Goal: Information Seeking & Learning: Learn about a topic

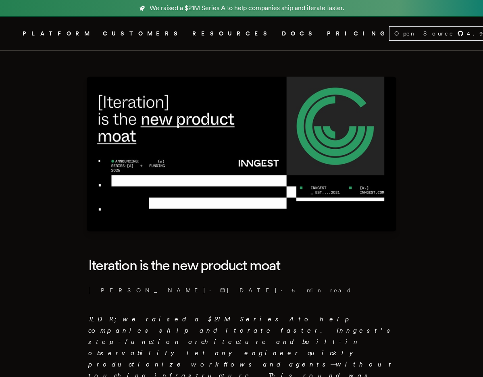
click at [15, 27] on link "Inngest .cls-1 { fill: #FAFAF9; }" at bounding box center [12, 33] width 5 height 15
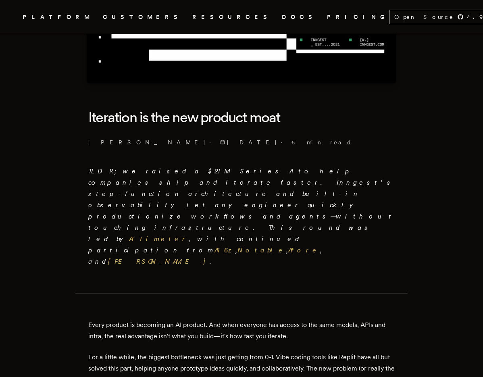
scroll to position [155, 0]
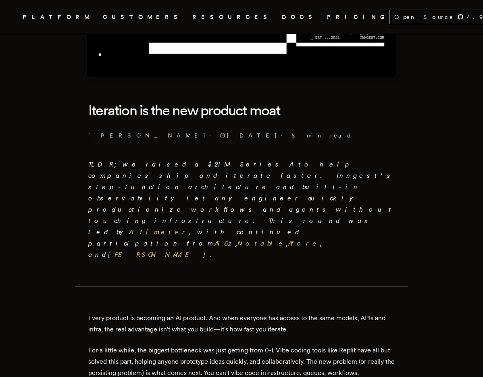
click at [189, 228] on link "Altimeter" at bounding box center [159, 232] width 60 height 8
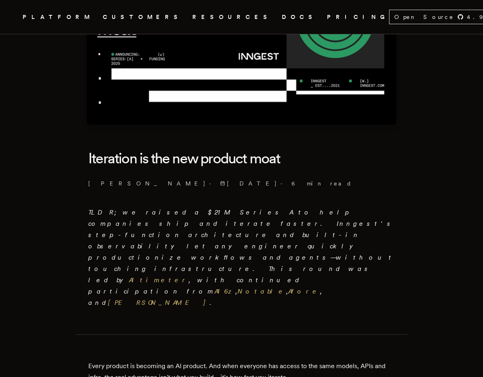
scroll to position [174, 0]
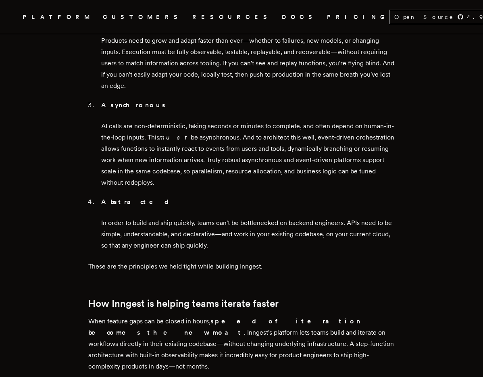
scroll to position [1135, 0]
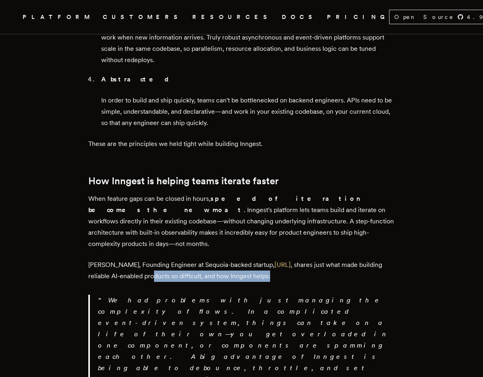
drag, startPoint x: 156, startPoint y: 189, endPoint x: 251, endPoint y: 200, distance: 95.8
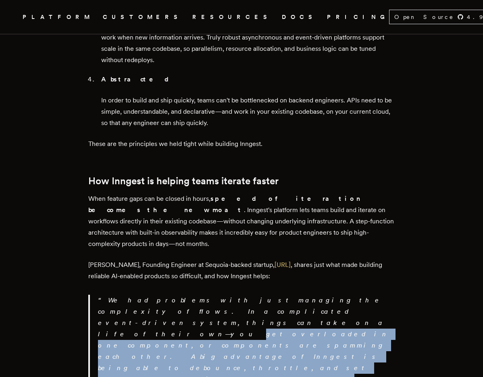
drag, startPoint x: 225, startPoint y: 224, endPoint x: 392, endPoint y: 264, distance: 171.1
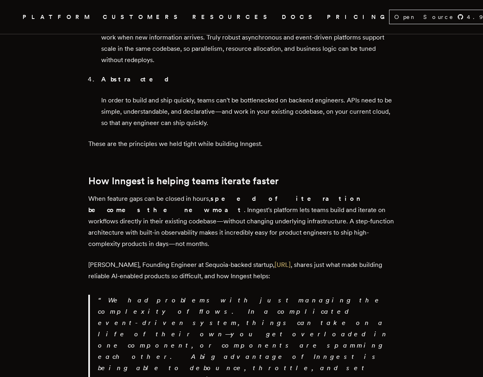
click at [278, 261] on link "Day.ai" at bounding box center [283, 265] width 16 height 8
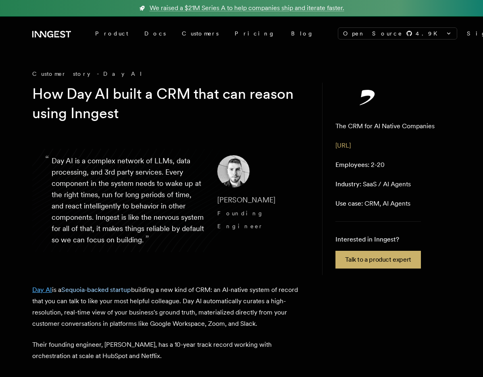
click at [47, 291] on link "Day AI" at bounding box center [42, 290] width 20 height 8
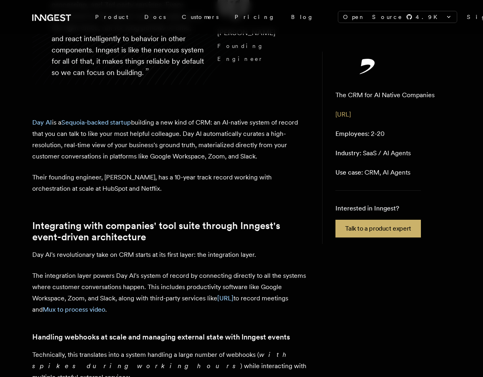
scroll to position [232, 0]
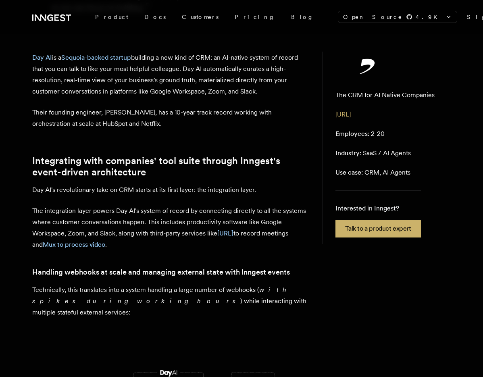
click at [156, 249] on p "The integration layer powers Day AI's system of record by connecting directly t…" at bounding box center [170, 227] width 277 height 45
click at [250, 165] on link "Integrating with companies' tool suite through Inngest's event-driven architect…" at bounding box center [170, 166] width 277 height 23
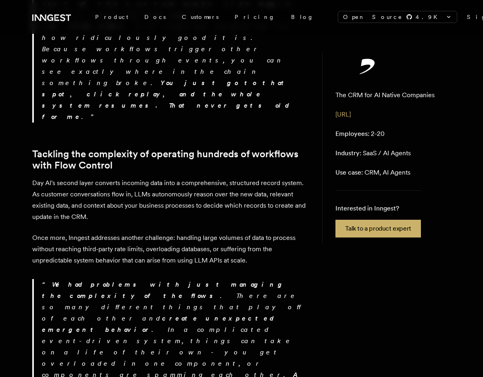
scroll to position [1297, 0]
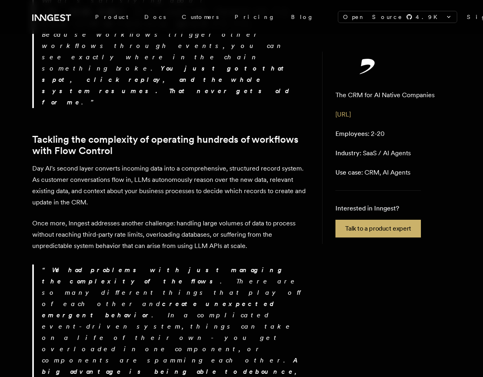
drag, startPoint x: 148, startPoint y: 228, endPoint x: 293, endPoint y: 235, distance: 145.3
drag, startPoint x: 106, startPoint y: 241, endPoint x: 284, endPoint y: 245, distance: 177.8
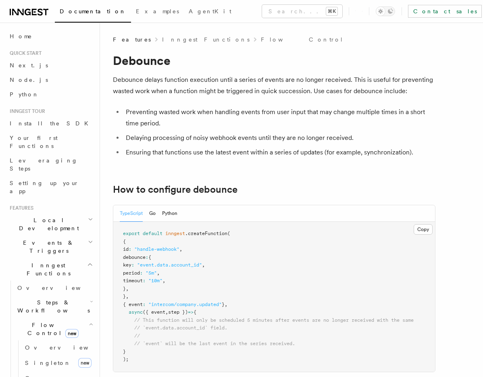
click at [303, 254] on pre "export default inngest .createFunction ( { id : "handle-webhook" , debounce : {…" at bounding box center [274, 297] width 322 height 150
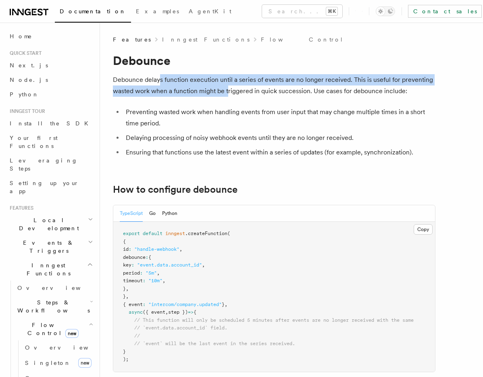
drag, startPoint x: 161, startPoint y: 81, endPoint x: 254, endPoint y: 91, distance: 92.8
click at [247, 91] on p "Debounce delays function execution until a series of events are no longer recei…" at bounding box center [274, 85] width 323 height 23
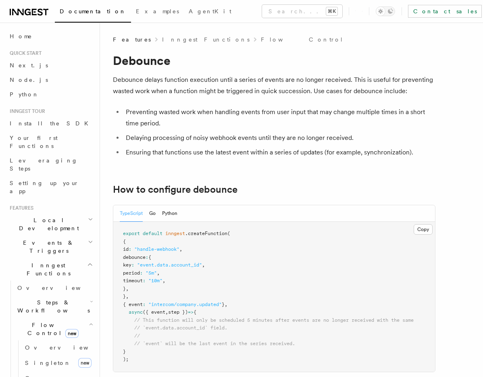
click at [254, 91] on p "Debounce delays function execution until a series of events are no longer recei…" at bounding box center [274, 85] width 323 height 23
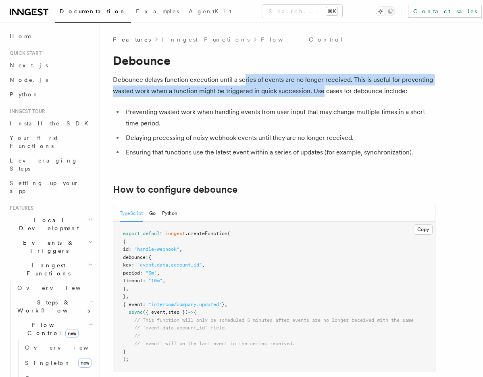
drag, startPoint x: 245, startPoint y: 80, endPoint x: 340, endPoint y: 91, distance: 96.2
click at [327, 89] on p "Debounce delays function execution until a series of events are no longer recei…" at bounding box center [274, 85] width 323 height 23
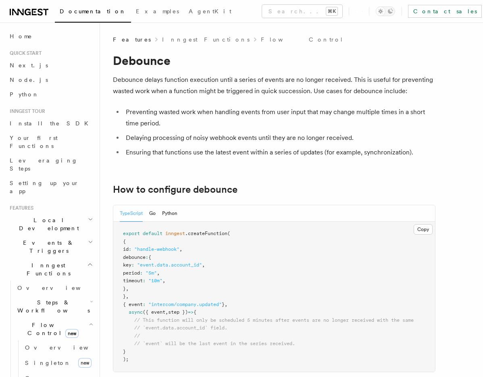
click at [340, 91] on p "Debounce delays function execution until a series of events are no longer recei…" at bounding box center [274, 85] width 323 height 23
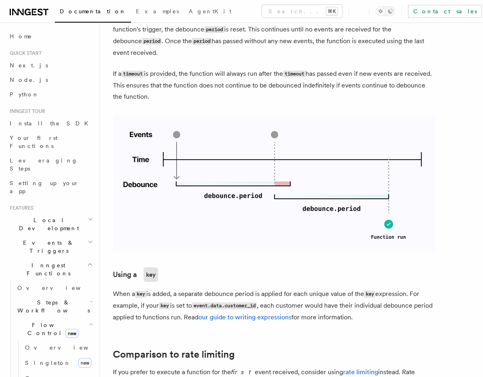
scroll to position [613, 0]
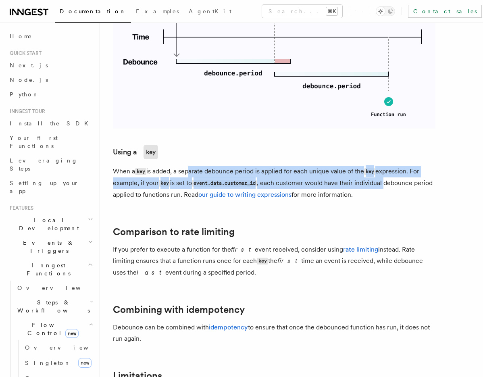
drag, startPoint x: 191, startPoint y: 171, endPoint x: 404, endPoint y: 190, distance: 214.5
click at [398, 189] on p "When a key is added, a separate debounce period is applied for each unique valu…" at bounding box center [274, 183] width 323 height 35
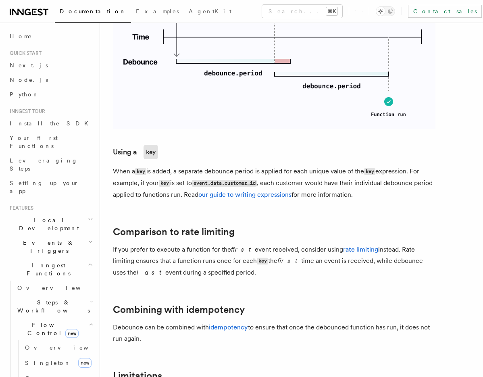
click at [412, 198] on p "When a key is added, a separate debounce period is applied for each unique valu…" at bounding box center [274, 183] width 323 height 35
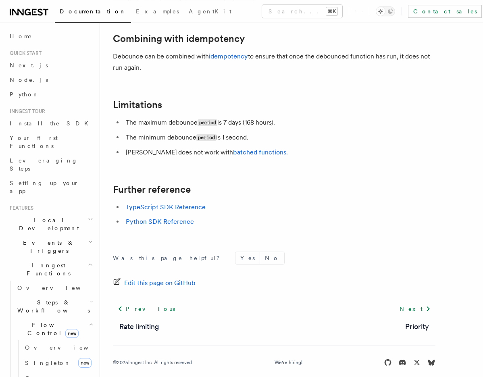
scroll to position [806, 0]
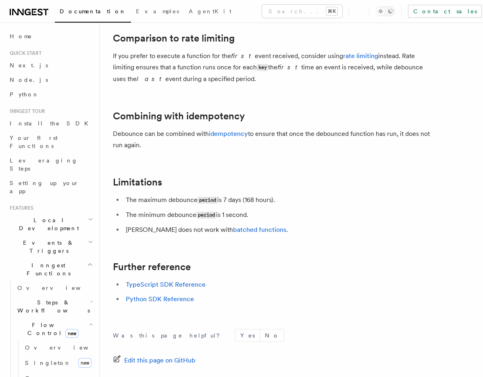
drag, startPoint x: 417, startPoint y: 90, endPoint x: 406, endPoint y: 94, distance: 11.6
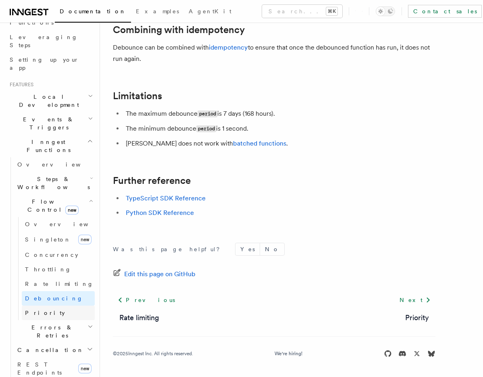
scroll to position [126, 0]
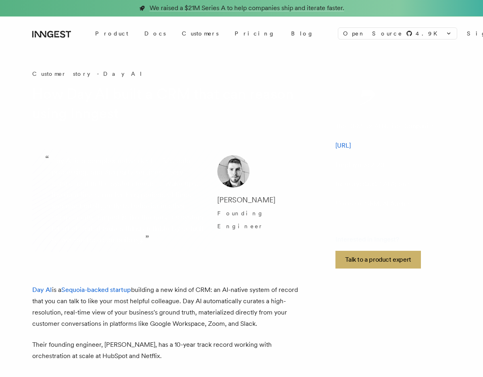
click at [57, 71] on div "Customer story - Day AI" at bounding box center [170, 74] width 277 height 8
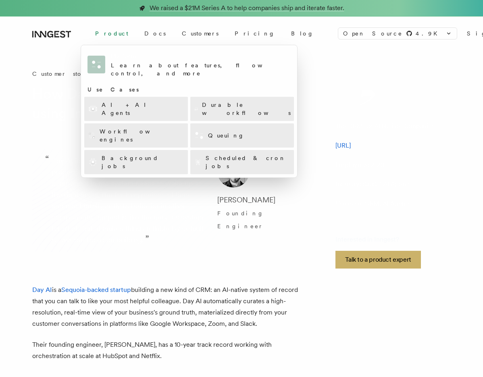
click at [102, 32] on div "Product" at bounding box center [111, 33] width 49 height 15
click at [138, 97] on link "AI + AI Agents" at bounding box center [136, 109] width 104 height 24
